Goal: Transaction & Acquisition: Download file/media

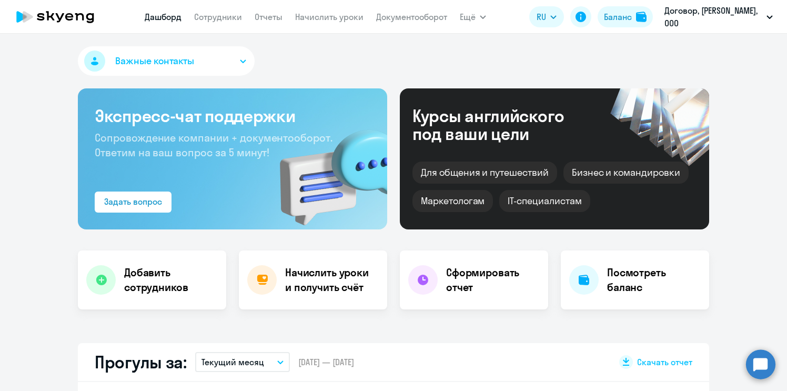
select select "30"
click at [411, 17] on link "Документооборот" at bounding box center [411, 17] width 71 height 11
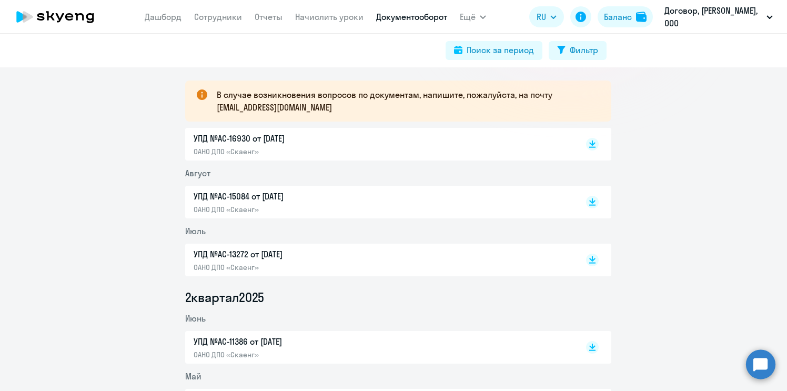
scroll to position [210, 0]
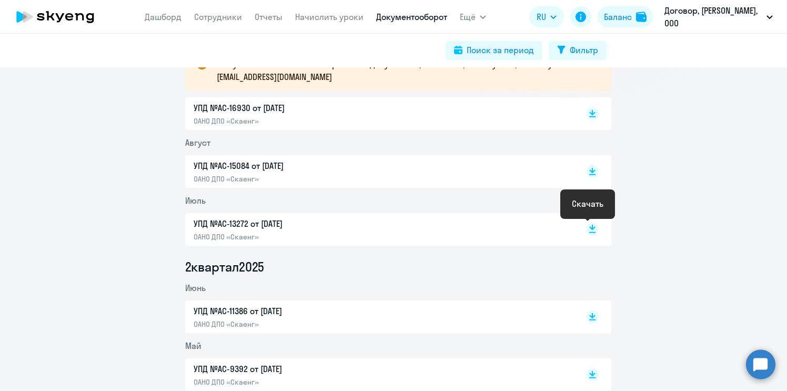
click at [589, 227] on icon at bounding box center [592, 227] width 6 height 5
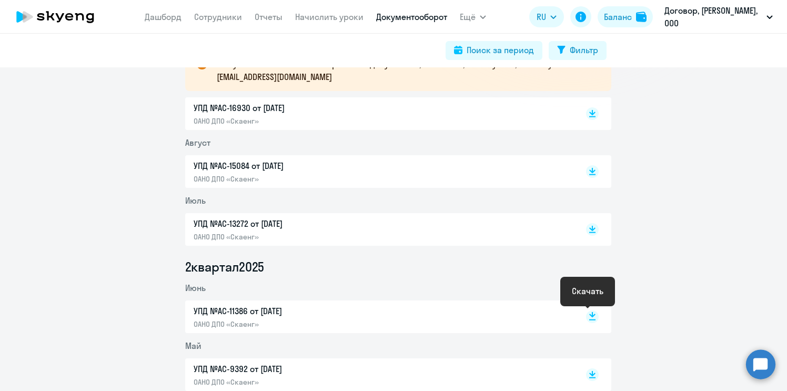
click at [586, 316] on rect at bounding box center [592, 316] width 13 height 13
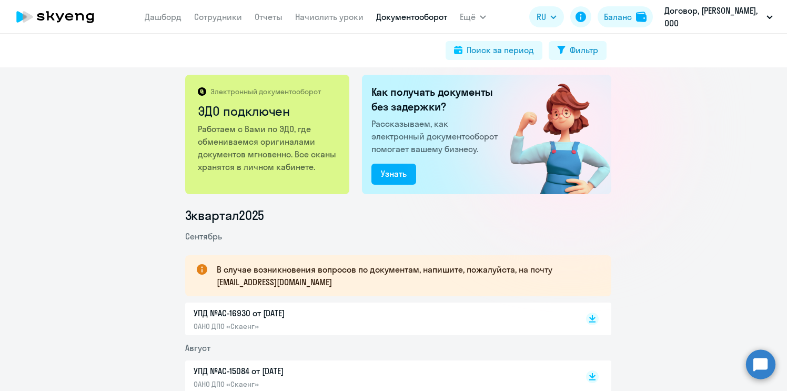
scroll to position [0, 0]
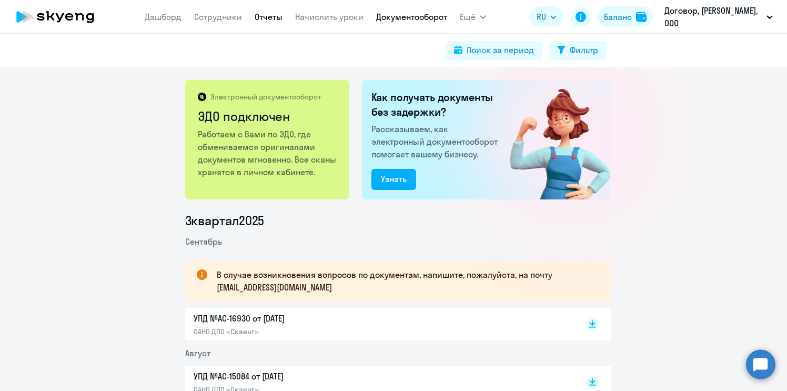
click at [267, 16] on link "Отчеты" at bounding box center [269, 17] width 28 height 11
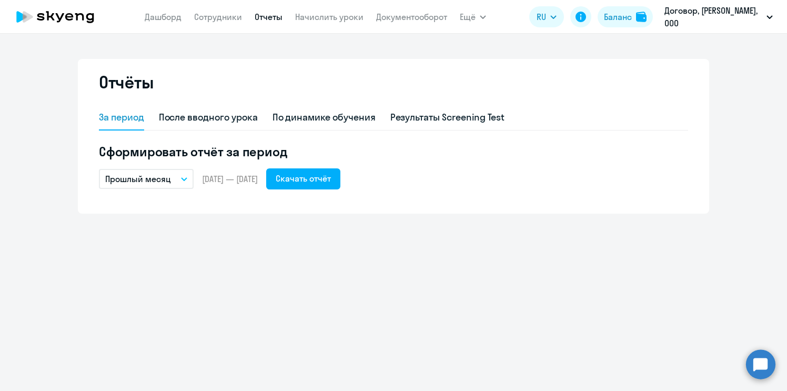
click at [183, 176] on button "Прошлый месяц" at bounding box center [146, 179] width 95 height 20
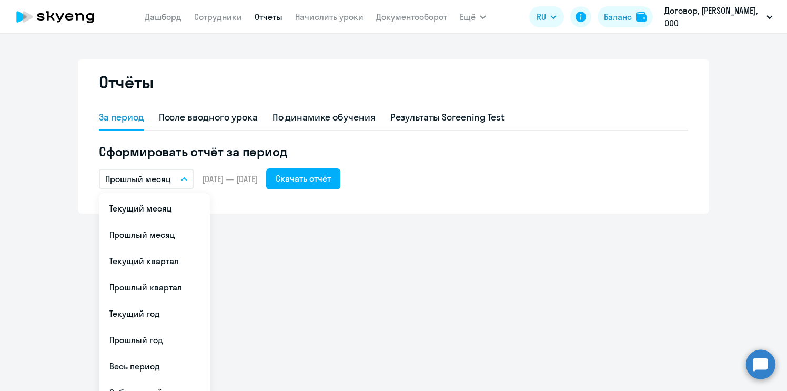
click at [142, 289] on li "Прошлый квартал" at bounding box center [154, 287] width 111 height 26
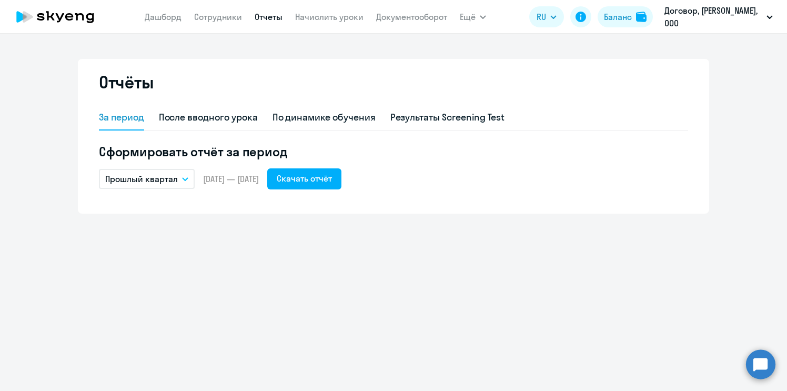
click at [187, 179] on icon "button" at bounding box center [185, 179] width 6 height 4
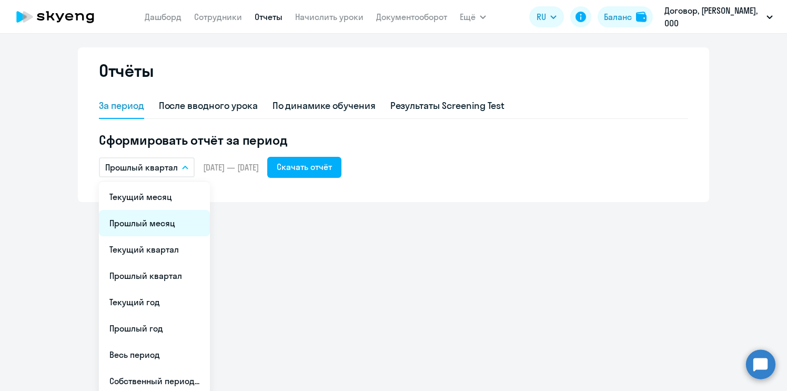
scroll to position [17, 0]
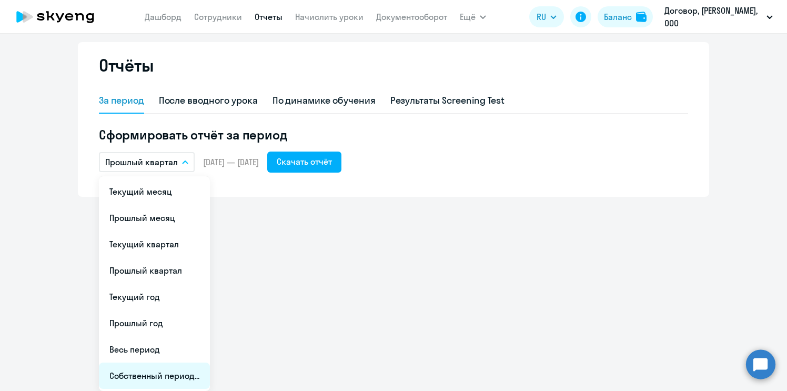
click at [152, 378] on li "Собственный период..." at bounding box center [154, 375] width 111 height 26
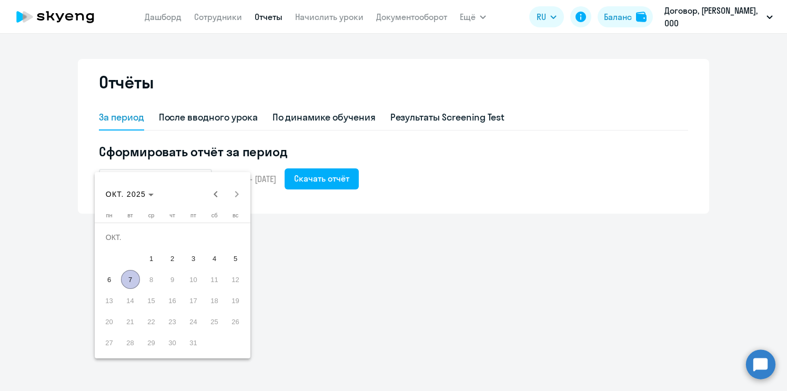
scroll to position [0, 0]
click at [219, 191] on span "Previous month" at bounding box center [215, 194] width 21 height 21
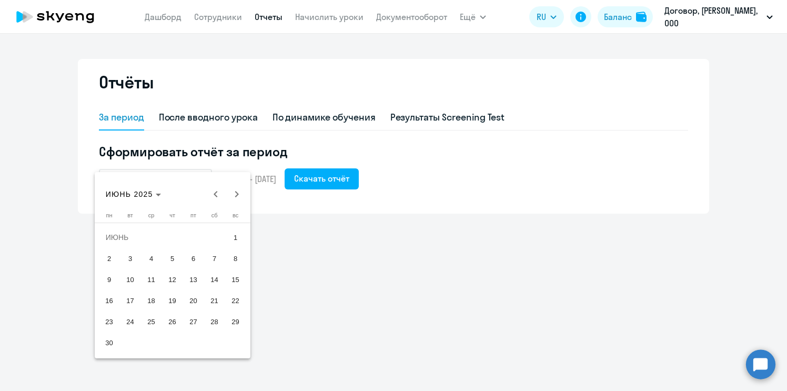
click at [235, 238] on span "1" at bounding box center [235, 237] width 19 height 19
click at [106, 342] on span "30" at bounding box center [109, 342] width 19 height 19
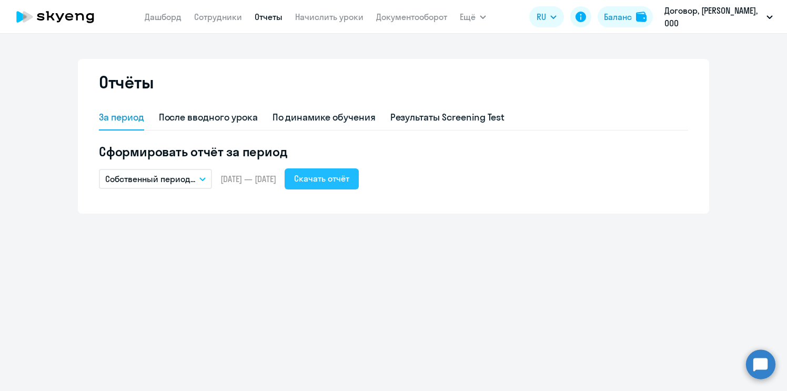
click at [343, 189] on button "Скачать отчёт" at bounding box center [322, 178] width 74 height 21
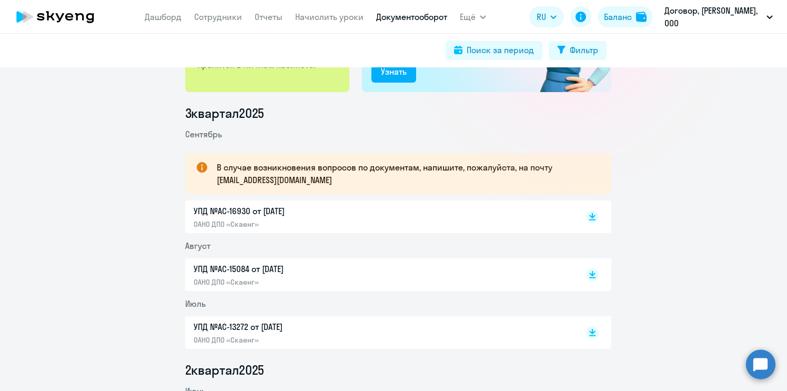
scroll to position [105, 0]
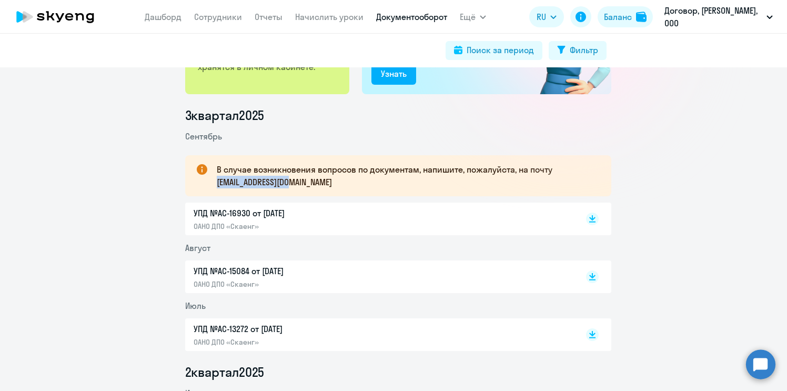
drag, startPoint x: 214, startPoint y: 181, endPoint x: 297, endPoint y: 187, distance: 83.8
click at [297, 187] on p "В случае возникновения вопросов по документам, напишите, пожалуйста, на почту […" at bounding box center [405, 175] width 376 height 25
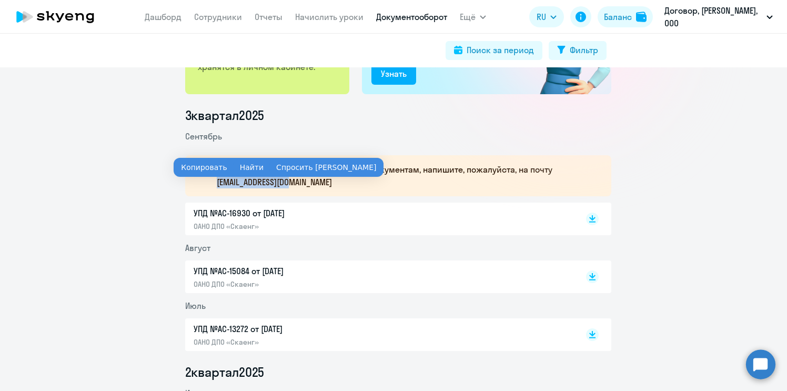
copy p "[EMAIL_ADDRESS][DOMAIN_NAME]"
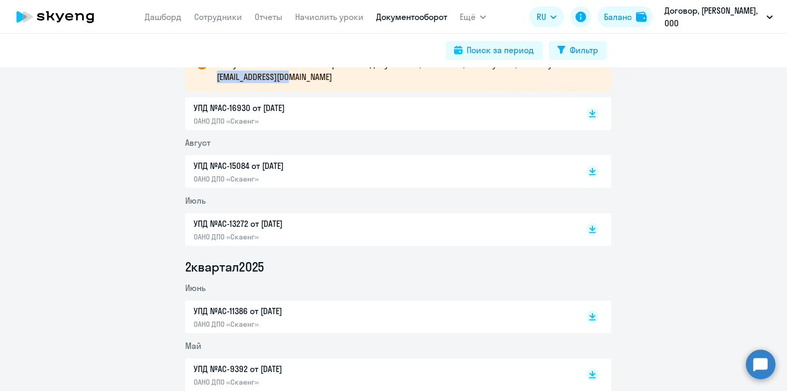
scroll to position [0, 0]
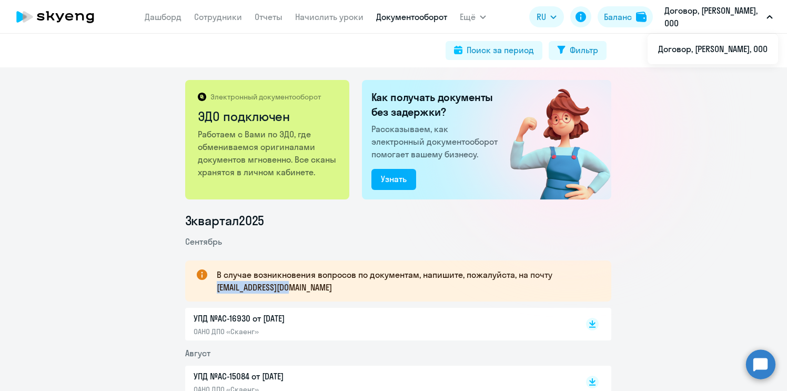
click at [770, 18] on icon "button" at bounding box center [769, 17] width 6 height 4
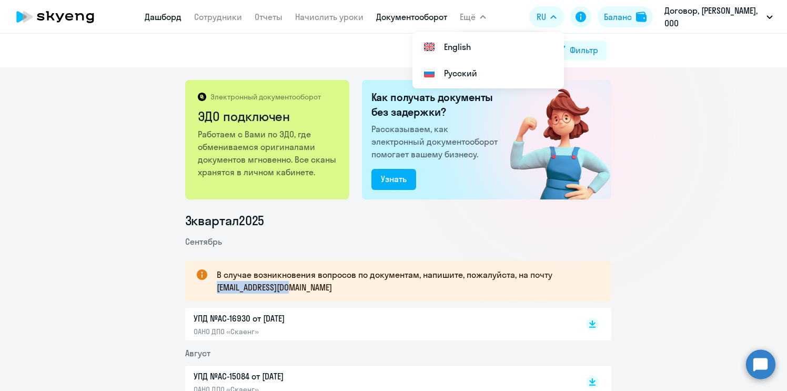
click at [159, 16] on link "Дашборд" at bounding box center [163, 17] width 37 height 11
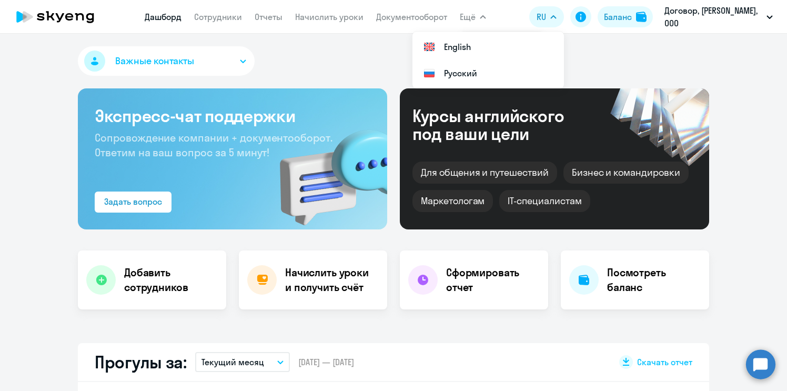
select select "30"
